Goal: Transaction & Acquisition: Subscribe to service/newsletter

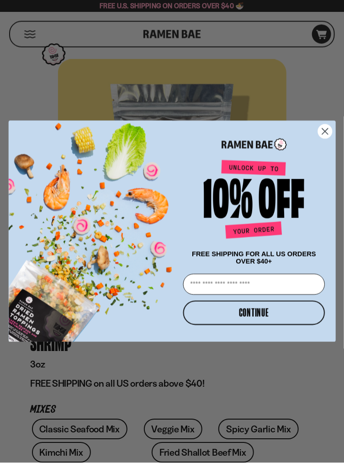
click at [323, 135] on circle "Close dialog" at bounding box center [325, 132] width 14 height 14
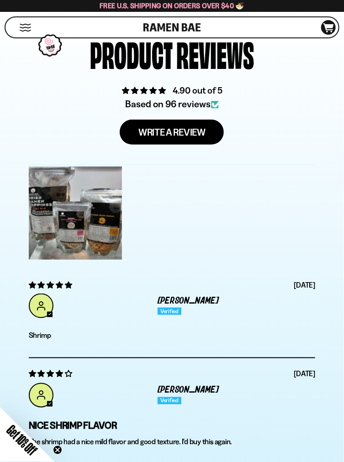
scroll to position [2611, 0]
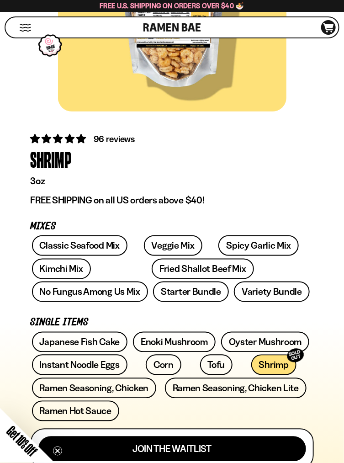
scroll to position [0, 0]
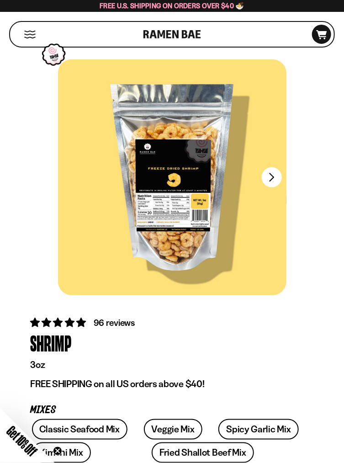
click at [271, 179] on button "FADCB6FD-DFAB-4417-9F21-029242090B77" at bounding box center [272, 177] width 20 height 20
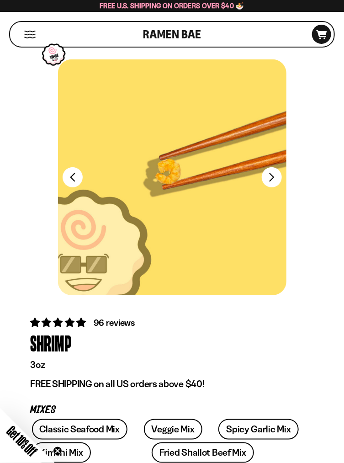
click at [274, 181] on button "FADCB6FD-DFAB-4417-9F21-029242090B77" at bounding box center [272, 177] width 20 height 20
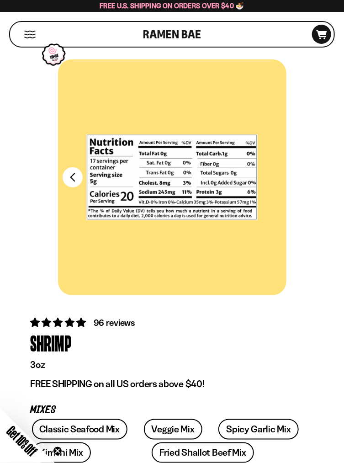
click at [70, 175] on button "FADCB6FD-DFAB-4417-9F21-029242090B77" at bounding box center [73, 177] width 20 height 20
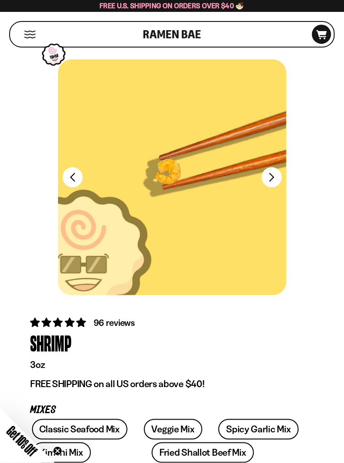
click at [65, 175] on button "FADCB6FD-DFAB-4417-9F21-029242090B77" at bounding box center [73, 177] width 20 height 20
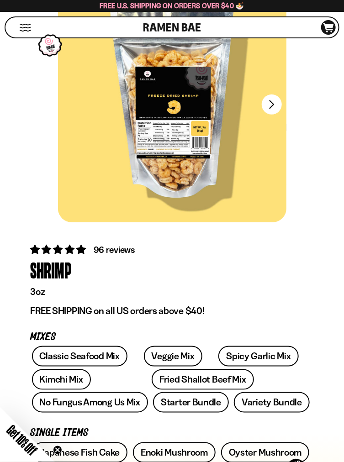
scroll to position [74, 0]
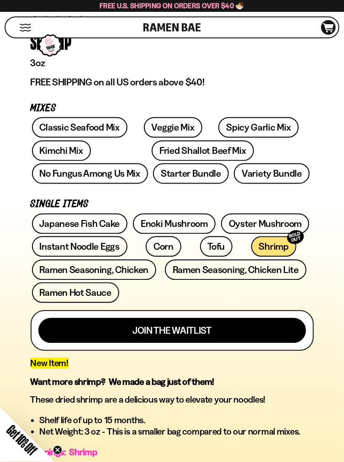
scroll to position [302, 0]
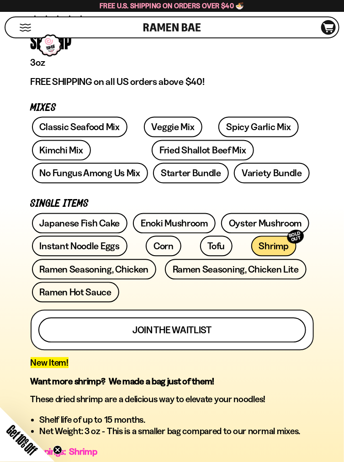
click at [214, 329] on button "Join the waitlist" at bounding box center [172, 330] width 268 height 25
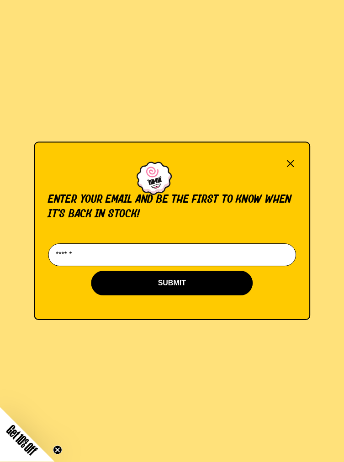
scroll to position [0, 0]
click at [169, 267] on input "Email*" at bounding box center [172, 255] width 248 height 23
type input "**********"
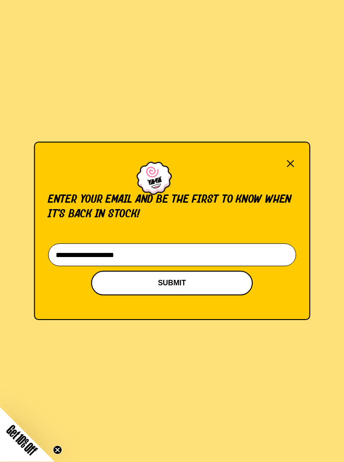
click at [175, 296] on button "SUBMIT" at bounding box center [172, 283] width 162 height 25
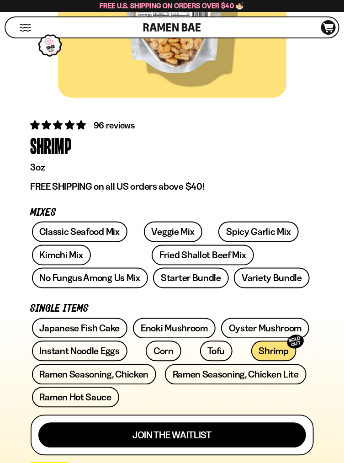
scroll to position [197, 0]
click at [226, 350] on div "Japanese Fish Cake Enoki Mushroom Oyster Mushroom Instant Noodle Eggs Corn SOLD…" at bounding box center [172, 364] width 283 height 92
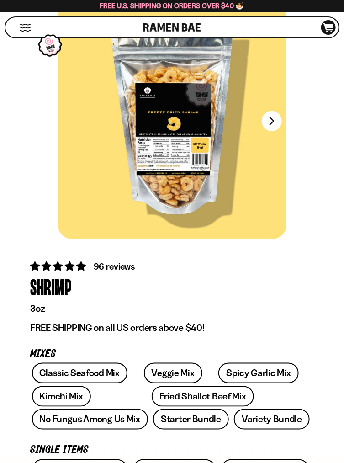
scroll to position [0, 0]
